Goal: Information Seeking & Learning: Learn about a topic

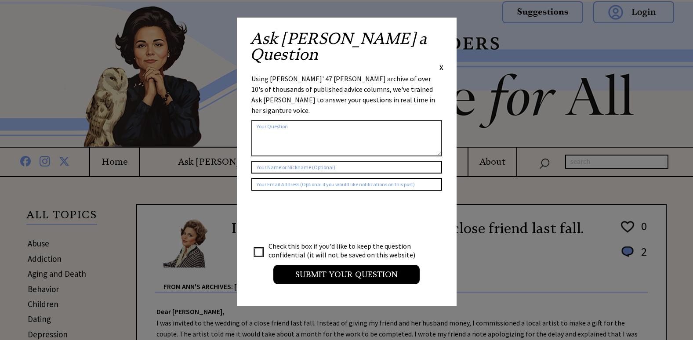
click at [440, 63] on span "X" at bounding box center [441, 67] width 4 height 9
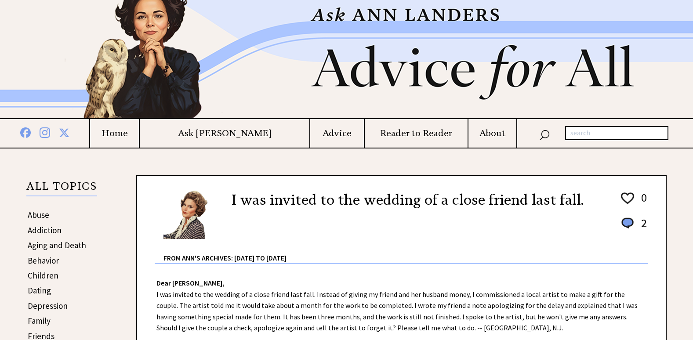
scroll to position [44, 0]
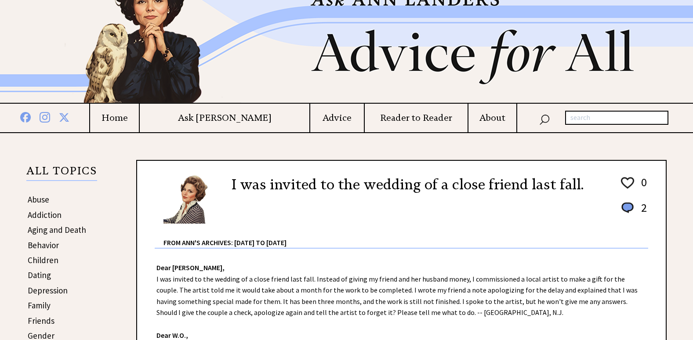
click at [43, 198] on link "Abuse" at bounding box center [39, 199] width 22 height 11
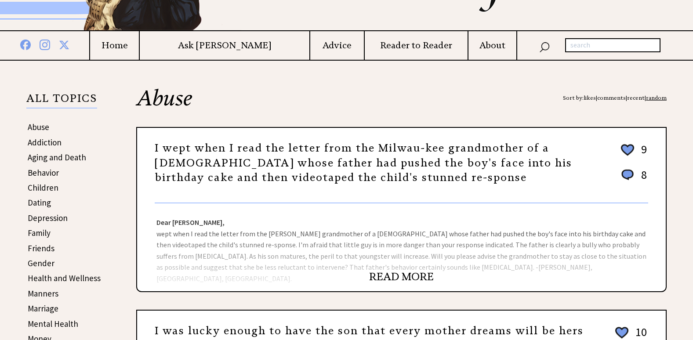
scroll to position [132, 0]
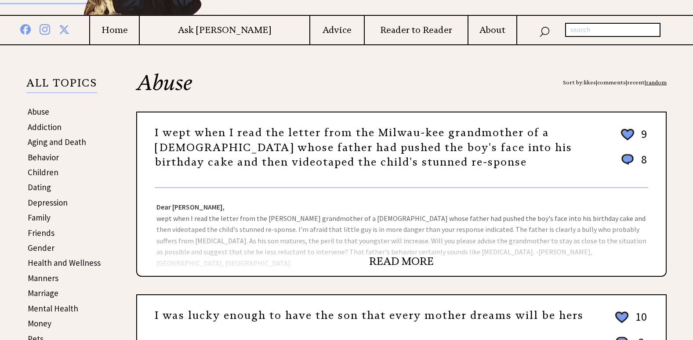
click at [418, 263] on link "READ MORE" at bounding box center [401, 261] width 65 height 13
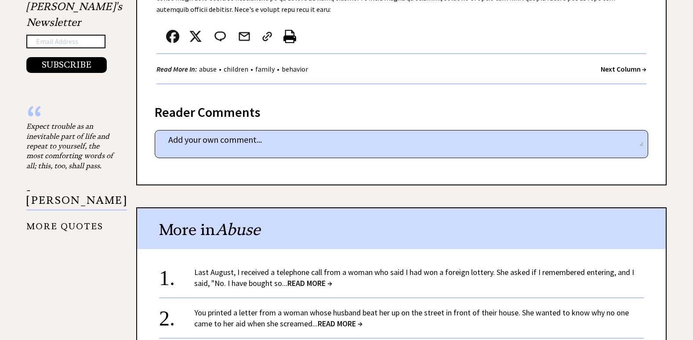
scroll to position [747, 0]
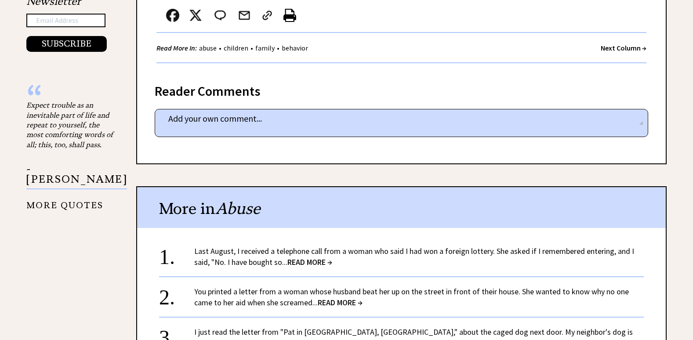
click at [321, 257] on span "READ MORE →" at bounding box center [309, 262] width 45 height 10
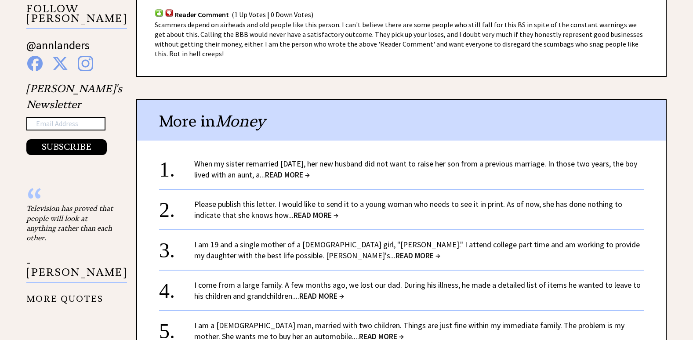
scroll to position [659, 0]
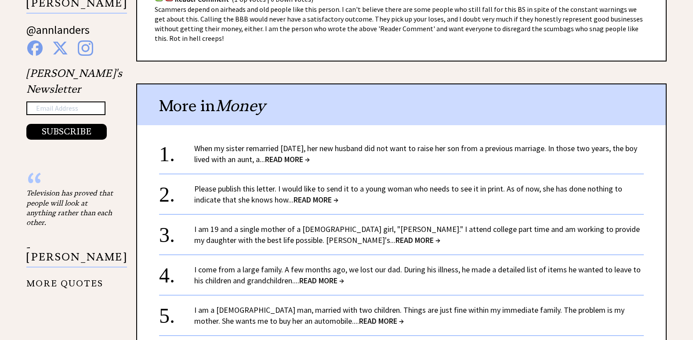
click at [308, 275] on span "READ MORE →" at bounding box center [321, 280] width 45 height 10
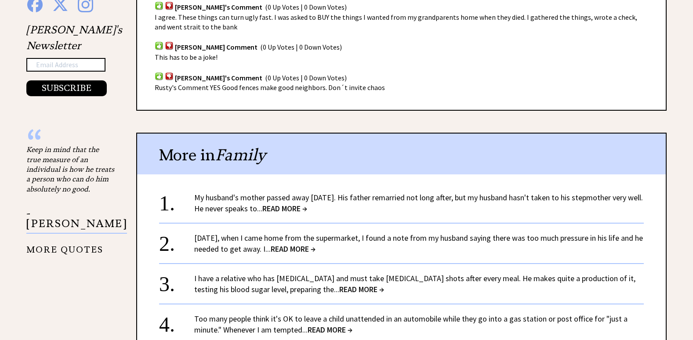
scroll to position [703, 0]
click at [315, 243] on span "READ MORE →" at bounding box center [293, 248] width 45 height 10
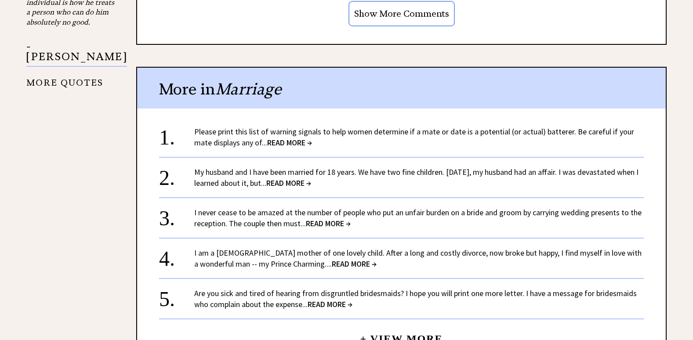
scroll to position [878, 0]
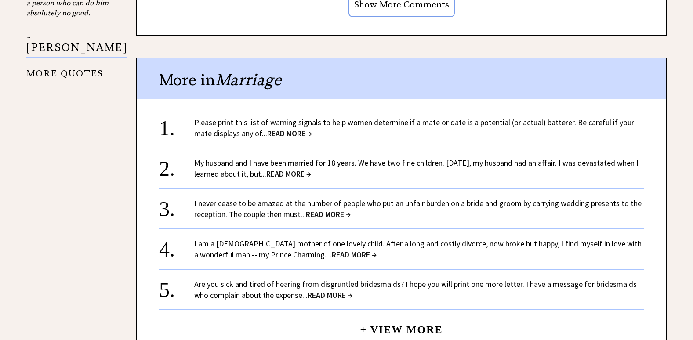
click at [320, 294] on span "READ MORE →" at bounding box center [329, 295] width 45 height 10
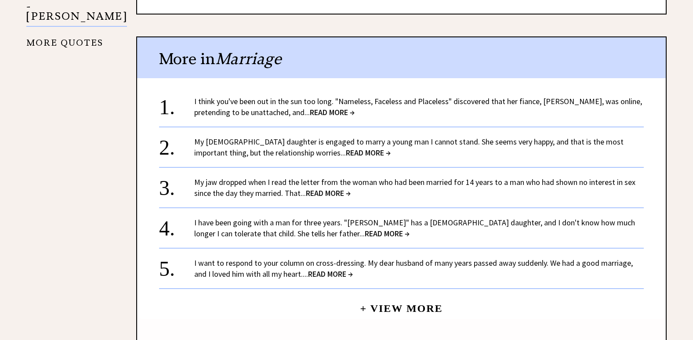
scroll to position [878, 0]
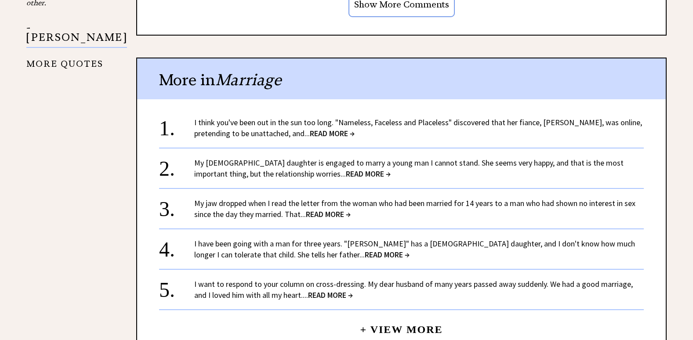
click at [364, 254] on span "READ MORE →" at bounding box center [386, 254] width 45 height 10
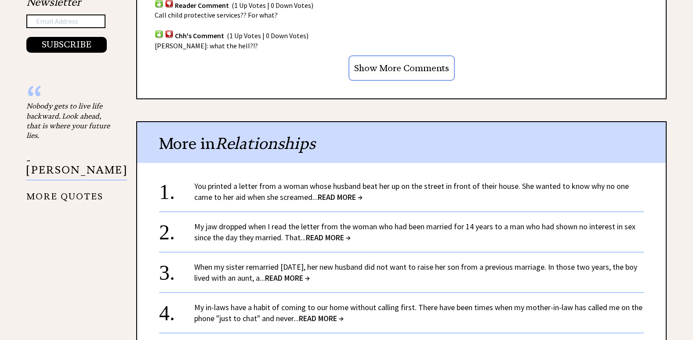
scroll to position [747, 0]
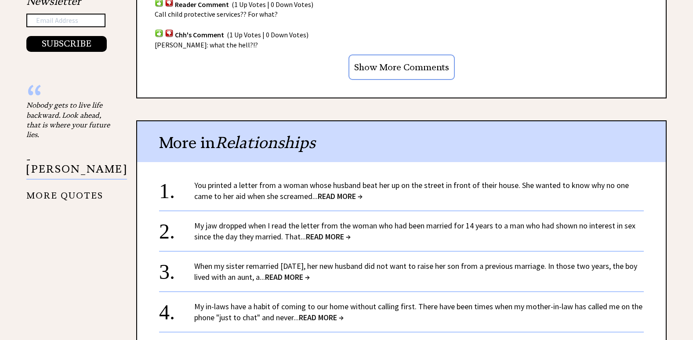
click at [309, 272] on span "READ MORE →" at bounding box center [287, 277] width 45 height 10
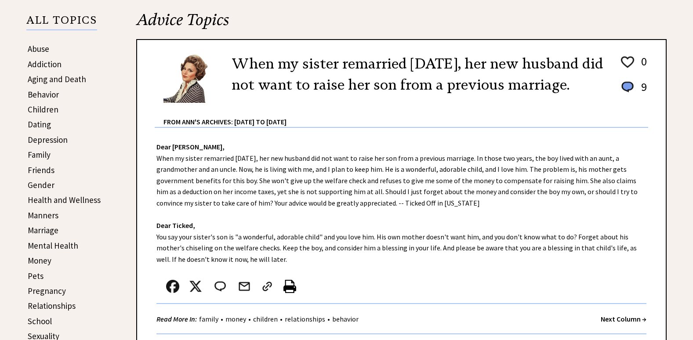
scroll to position [176, 0]
